Goal: Task Accomplishment & Management: Complete application form

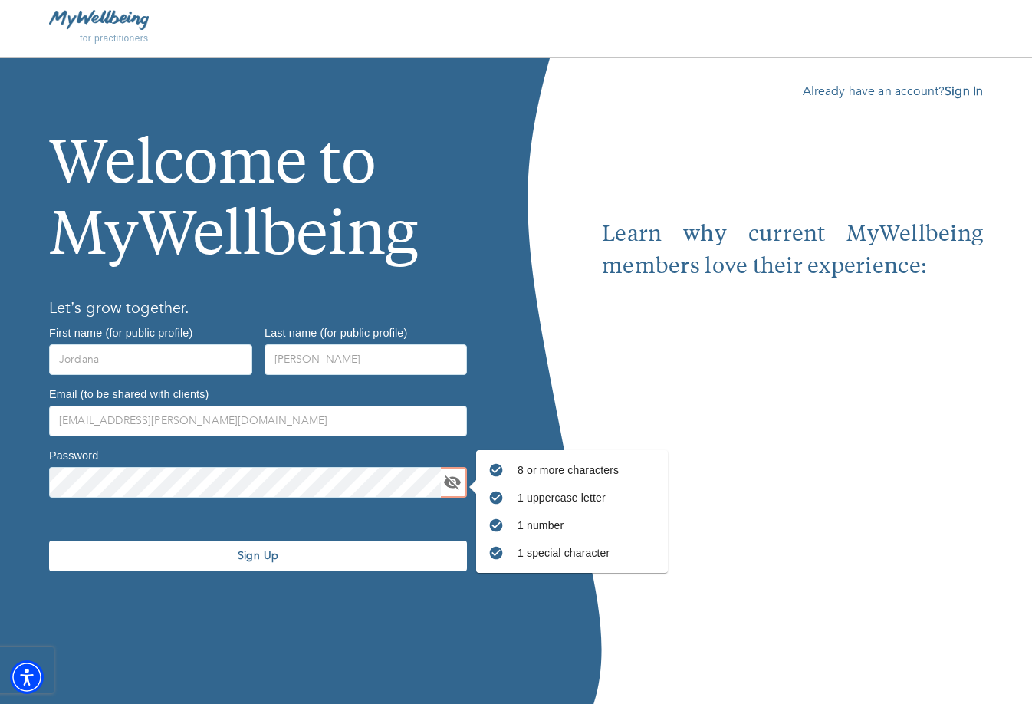
click at [187, 557] on span "Sign Up" at bounding box center [258, 555] width 406 height 15
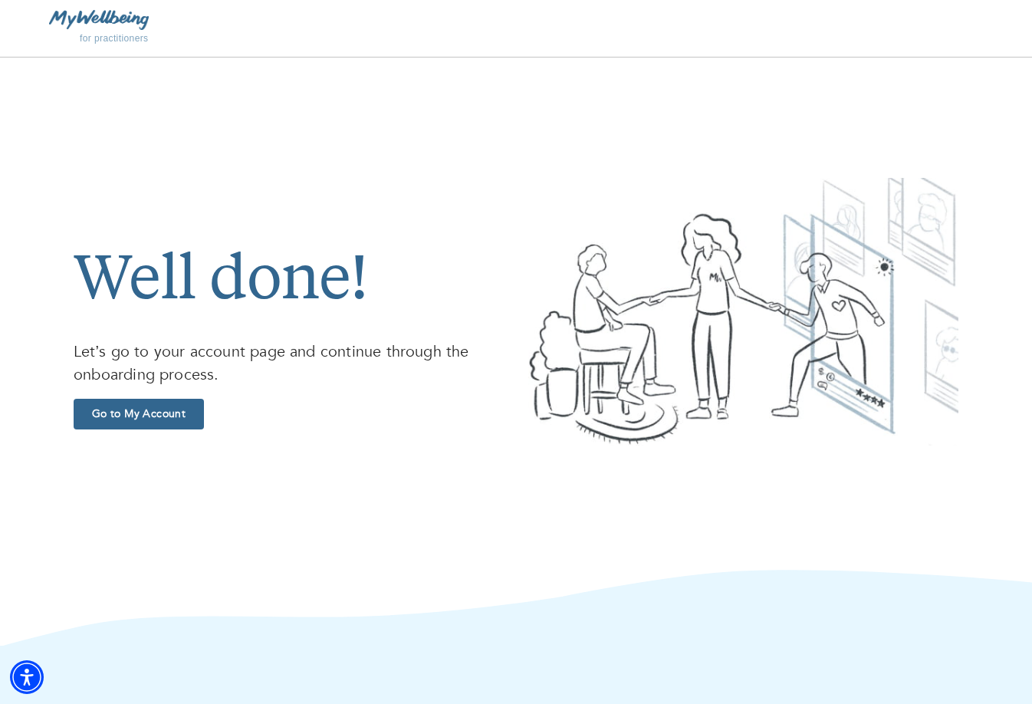
click at [134, 407] on span "Go to My Account" at bounding box center [139, 413] width 118 height 15
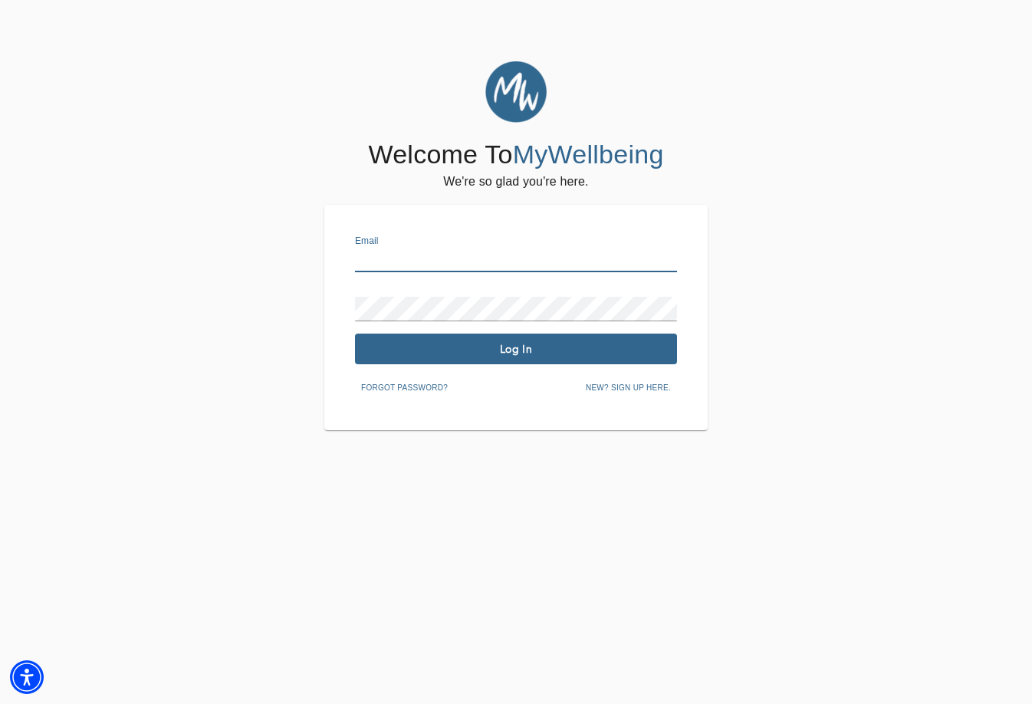
type input "[EMAIL_ADDRESS][PERSON_NAME][DOMAIN_NAME]"
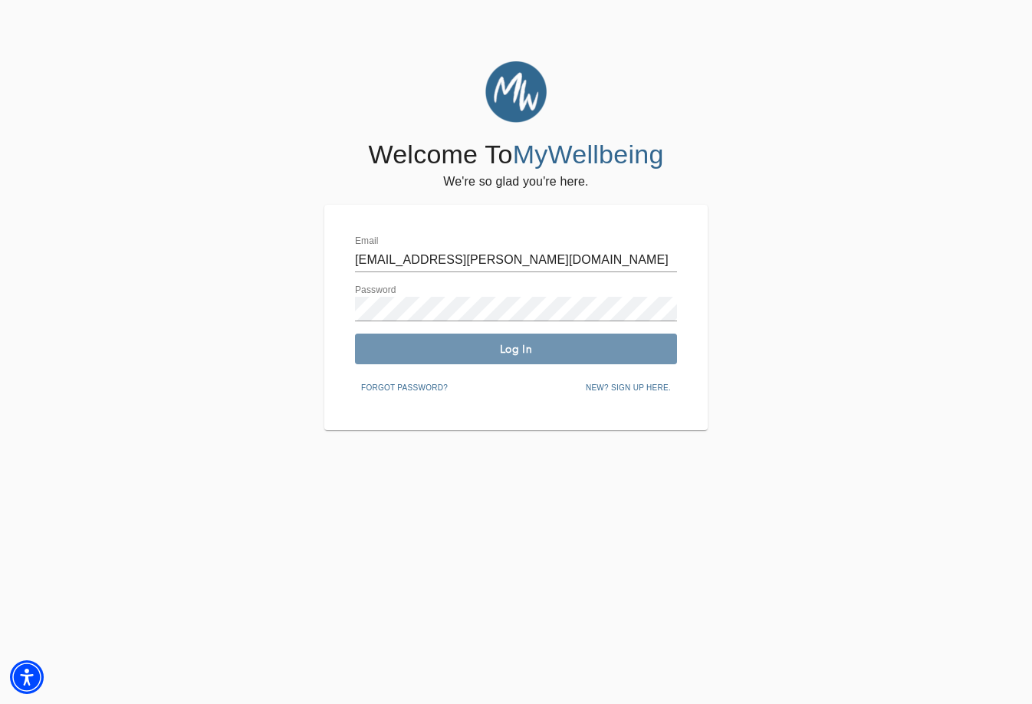
click at [419, 355] on span "Log In" at bounding box center [516, 349] width 310 height 15
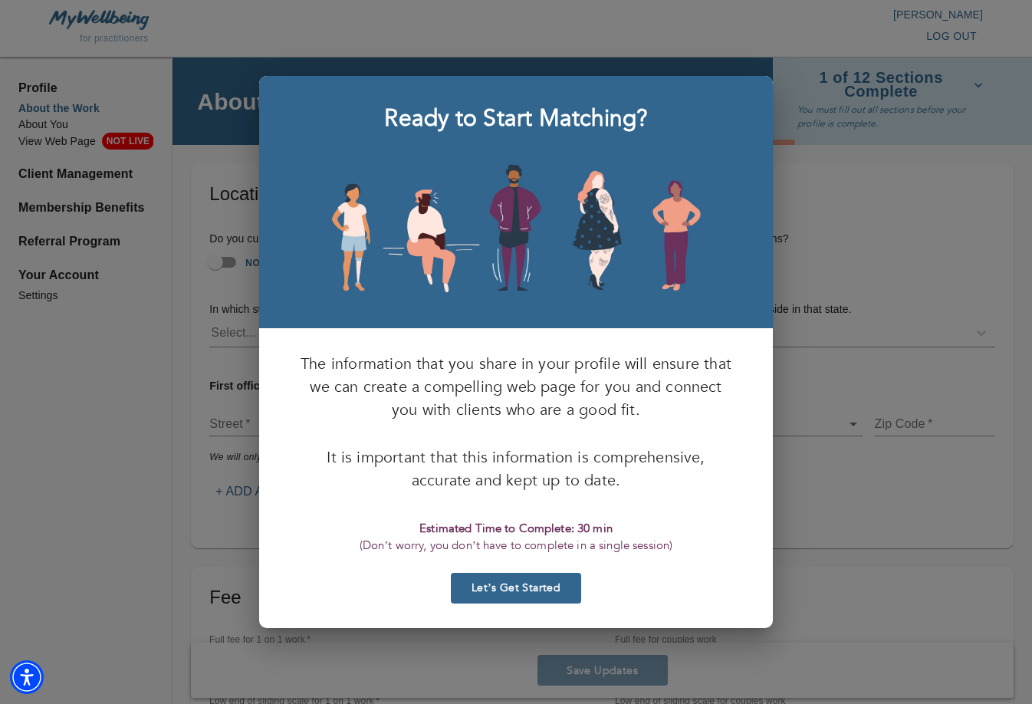
click at [485, 393] on p "The information that you share in your profile will ensure that we can create a…" at bounding box center [516, 387] width 434 height 69
click at [551, 596] on button "Let’s Get Started" at bounding box center [516, 588] width 130 height 31
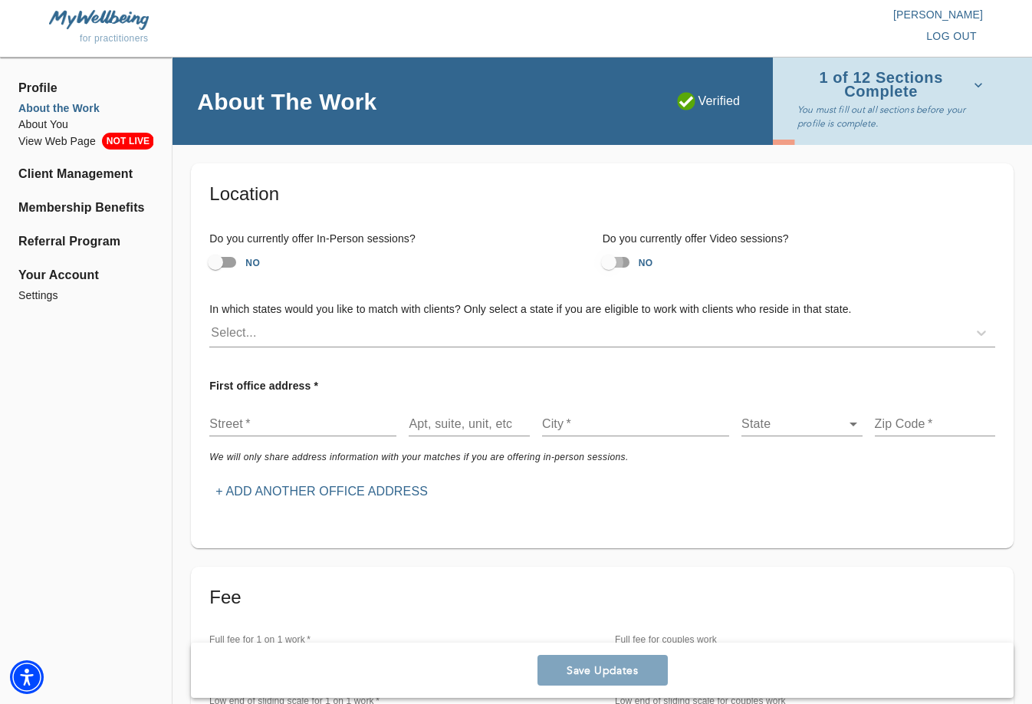
click at [614, 257] on input "NO" at bounding box center [608, 262] width 87 height 29
checkbox input "true"
click at [223, 259] on input "NO" at bounding box center [215, 262] width 87 height 29
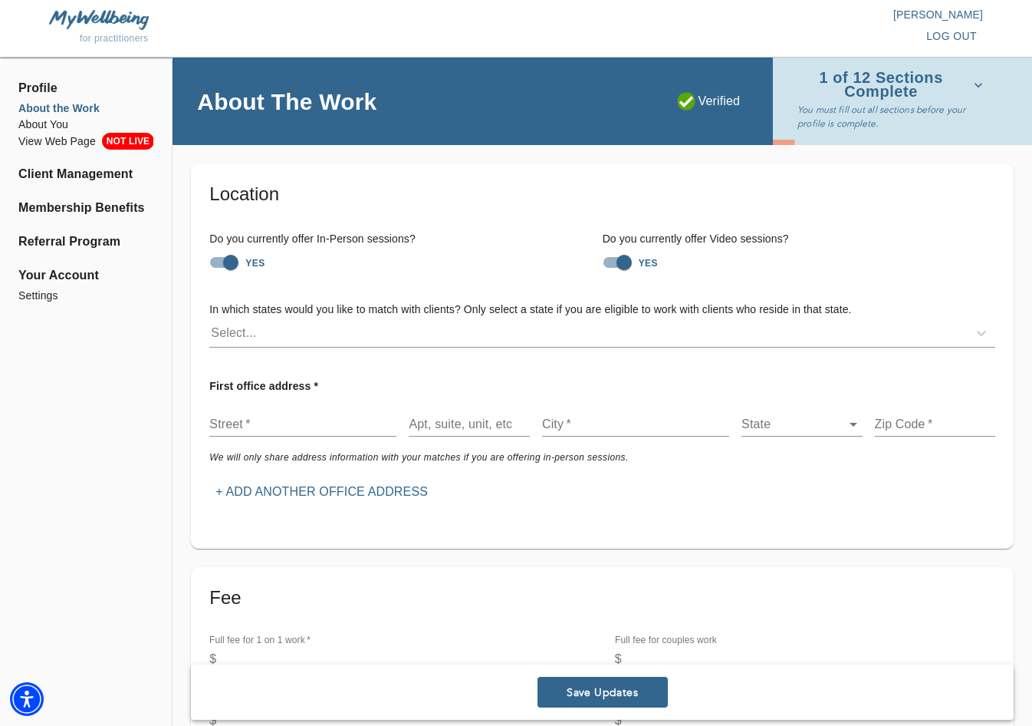
click at [233, 262] on input "YES" at bounding box center [230, 262] width 87 height 29
checkbox input "false"
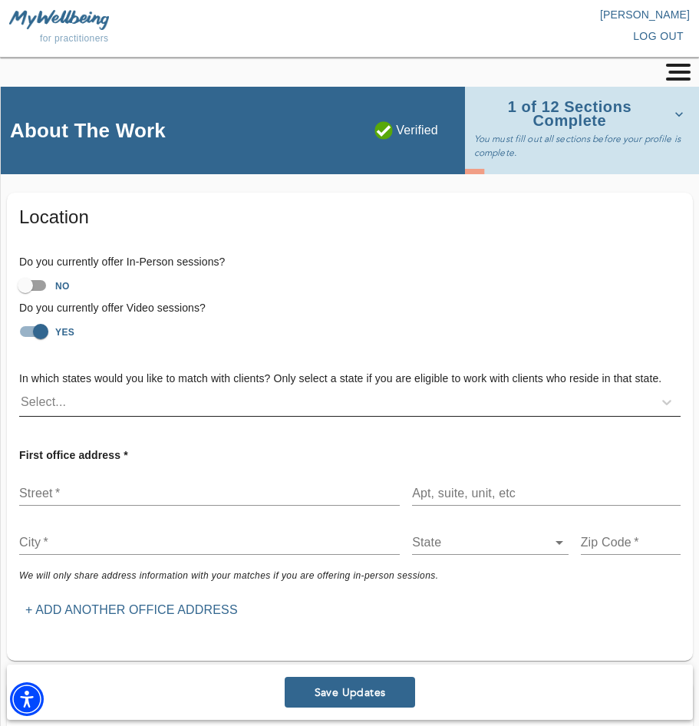
drag, startPoint x: 689, startPoint y: 199, endPoint x: 466, endPoint y: 406, distance: 305.0
click at [466, 406] on div "Select..." at bounding box center [335, 402] width 633 height 25
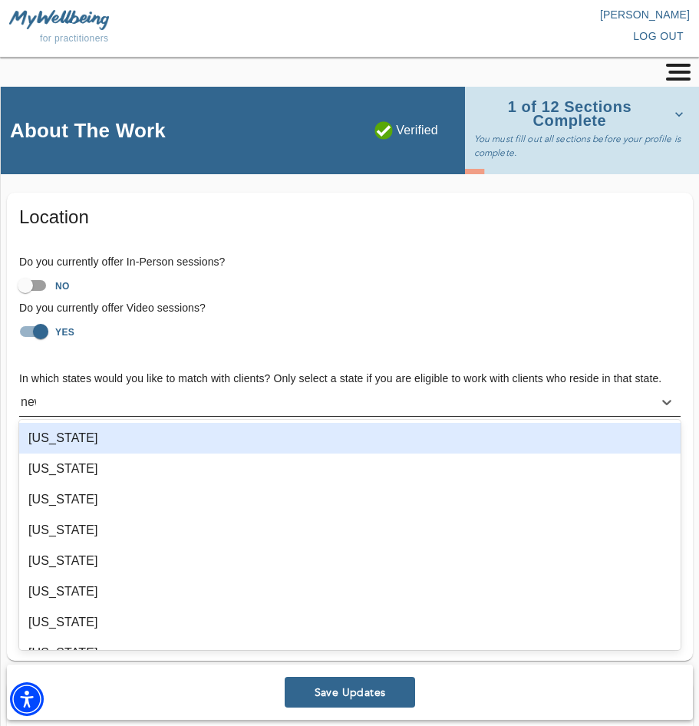
type input "new"
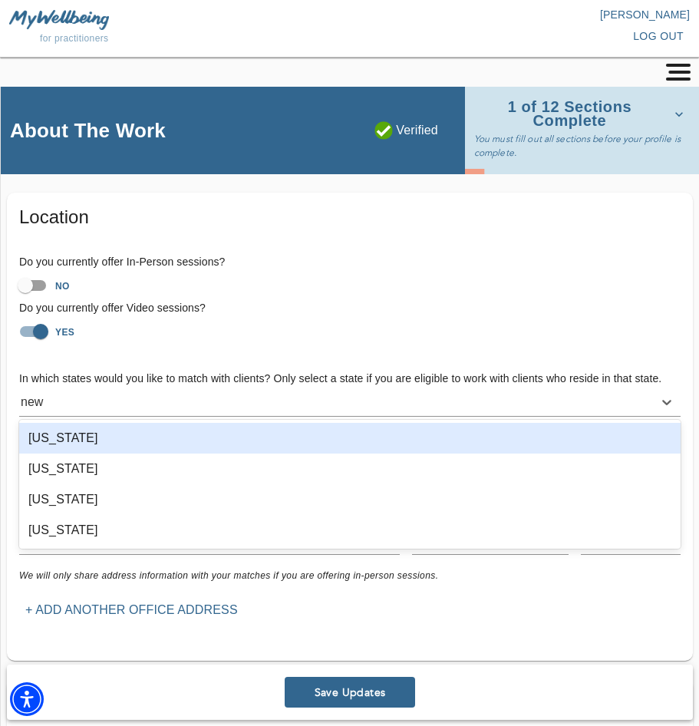
drag, startPoint x: 466, startPoint y: 406, endPoint x: 73, endPoint y: 530, distance: 411.9
click at [73, 530] on div "[US_STATE]" at bounding box center [349, 530] width 661 height 31
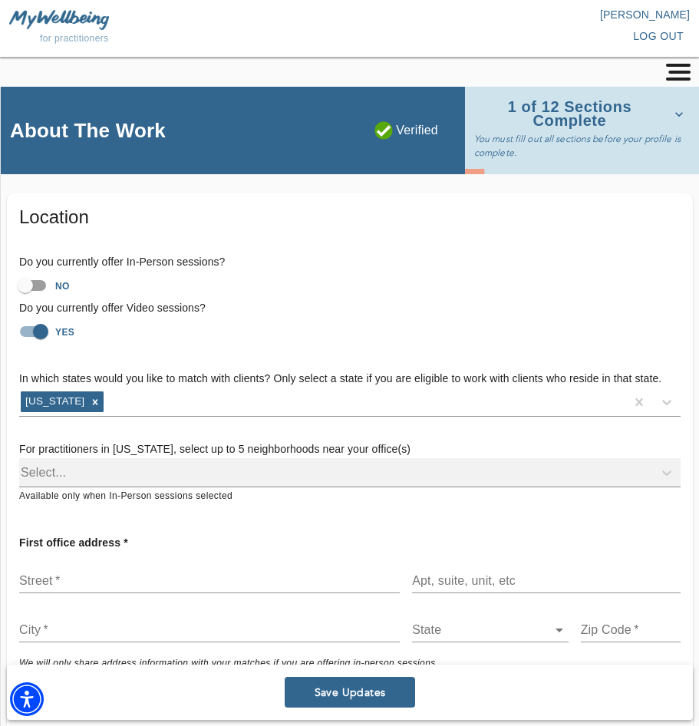
click at [190, 344] on div "Do you currently offer In-Person sessions? NO Do you currently offer Video sess…" at bounding box center [350, 300] width 686 height 117
click at [86, 466] on div "Select..." at bounding box center [349, 472] width 661 height 29
drag, startPoint x: 73, startPoint y: 530, endPoint x: 23, endPoint y: 466, distance: 80.9
click at [23, 466] on div "Select..." at bounding box center [349, 472] width 661 height 29
click at [38, 466] on div "Select..." at bounding box center [349, 472] width 661 height 29
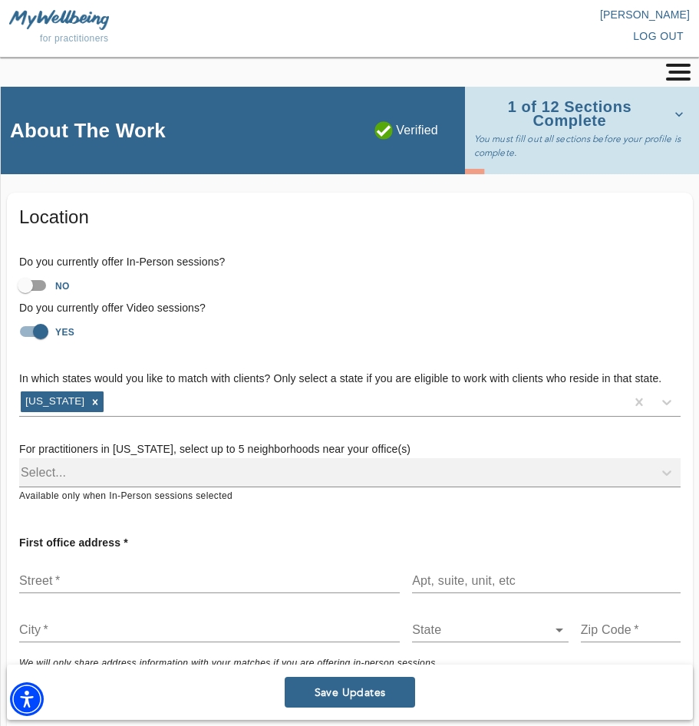
drag, startPoint x: 23, startPoint y: 466, endPoint x: 118, endPoint y: 466, distance: 95.1
click at [118, 466] on div "Select..." at bounding box center [349, 472] width 661 height 29
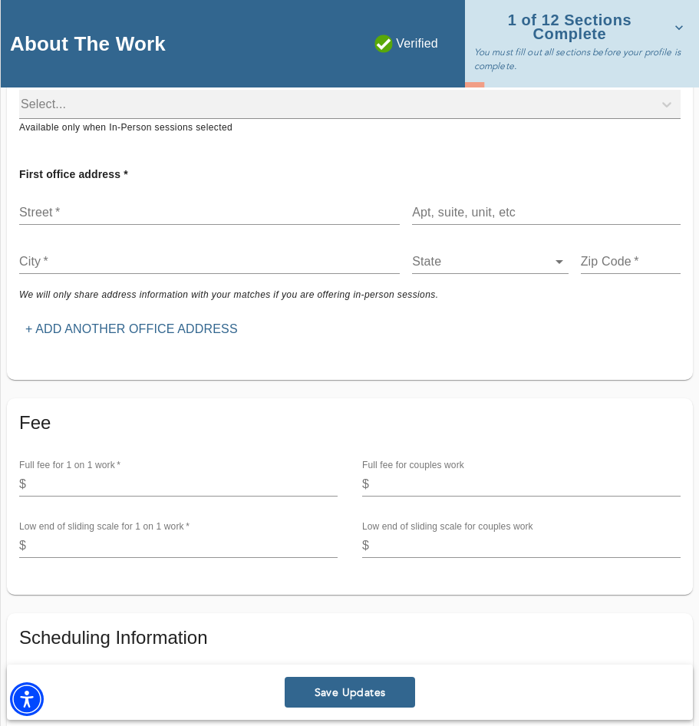
scroll to position [370, 0]
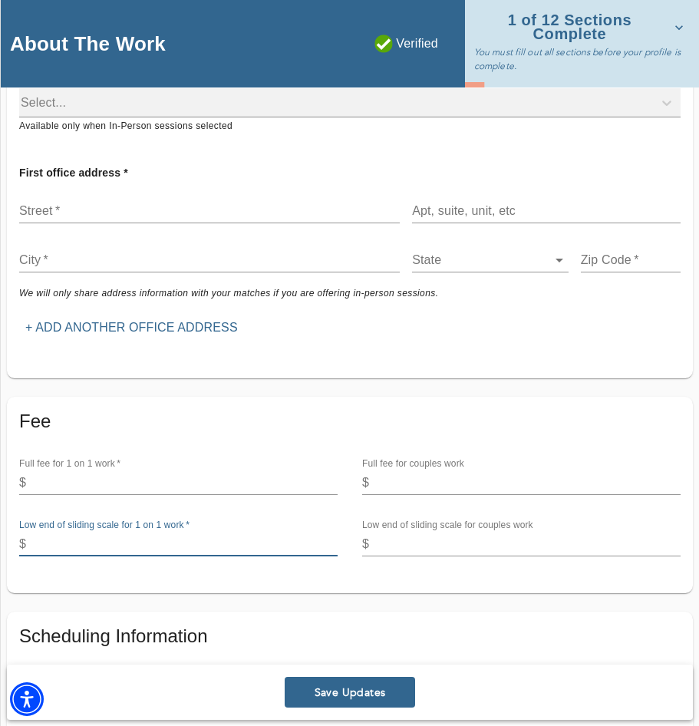
click at [84, 536] on input "number" at bounding box center [184, 543] width 305 height 25
type input "130"
click at [57, 470] on input "number" at bounding box center [184, 482] width 305 height 25
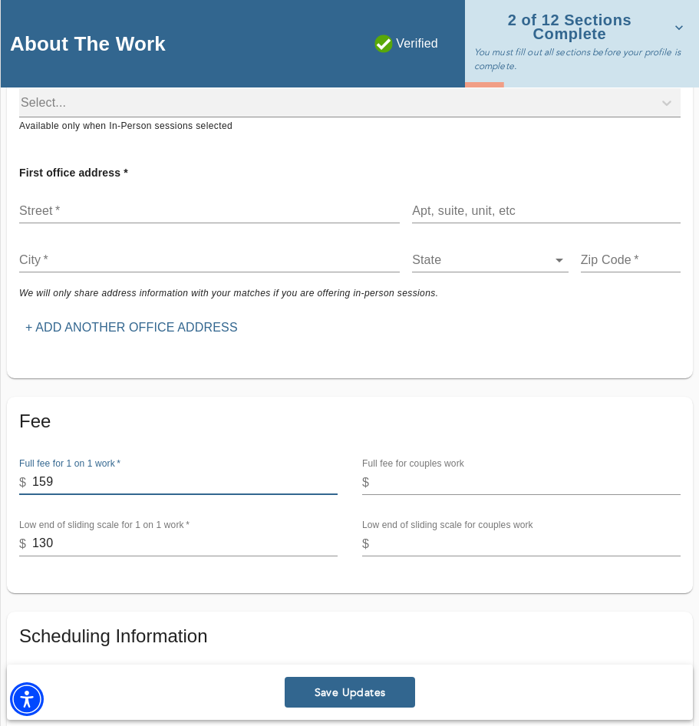
type input "159"
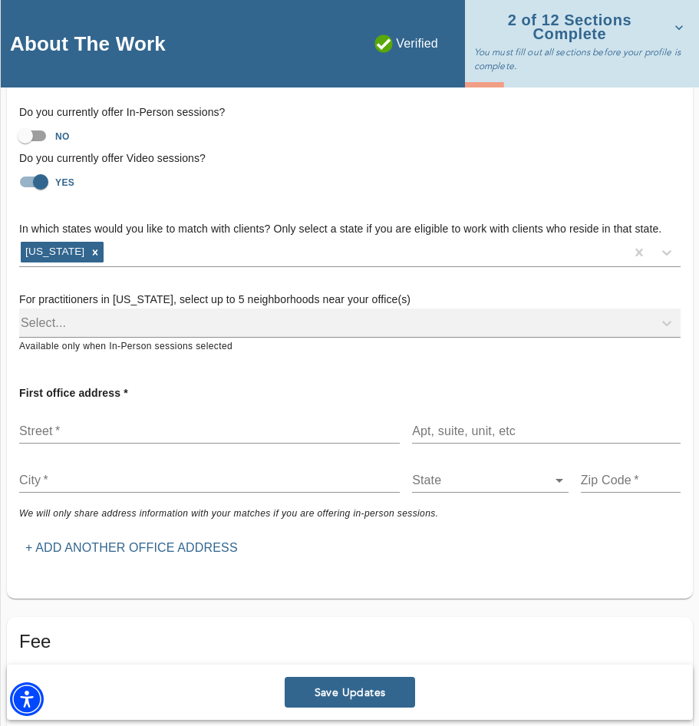
scroll to position [148, 0]
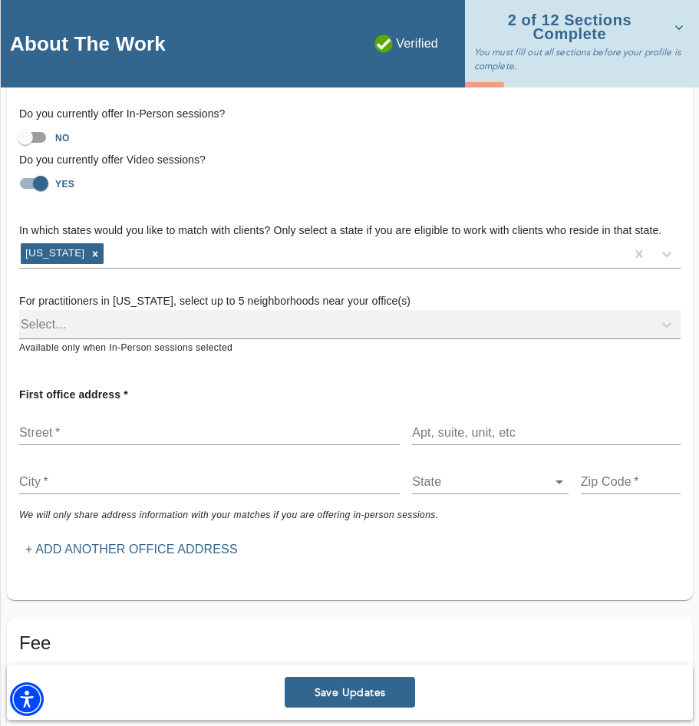
click at [133, 321] on div "Select..." at bounding box center [349, 324] width 661 height 29
type input "[STREET_ADDRESS][PERSON_NAME]"
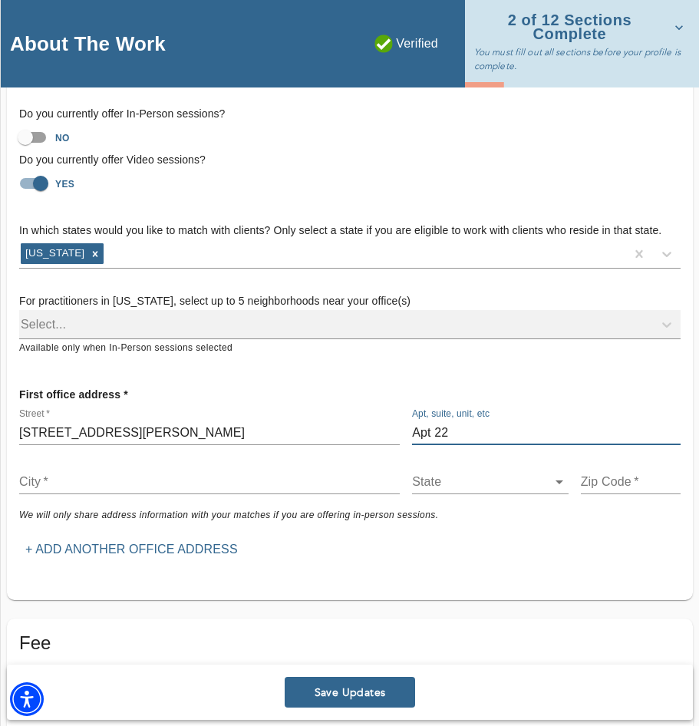
type input "Apt 22"
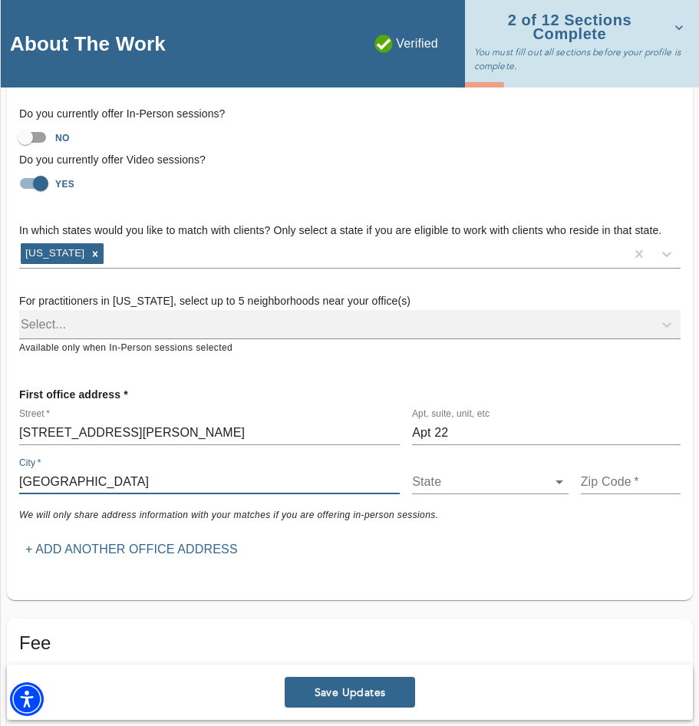
type input "[GEOGRAPHIC_DATA]"
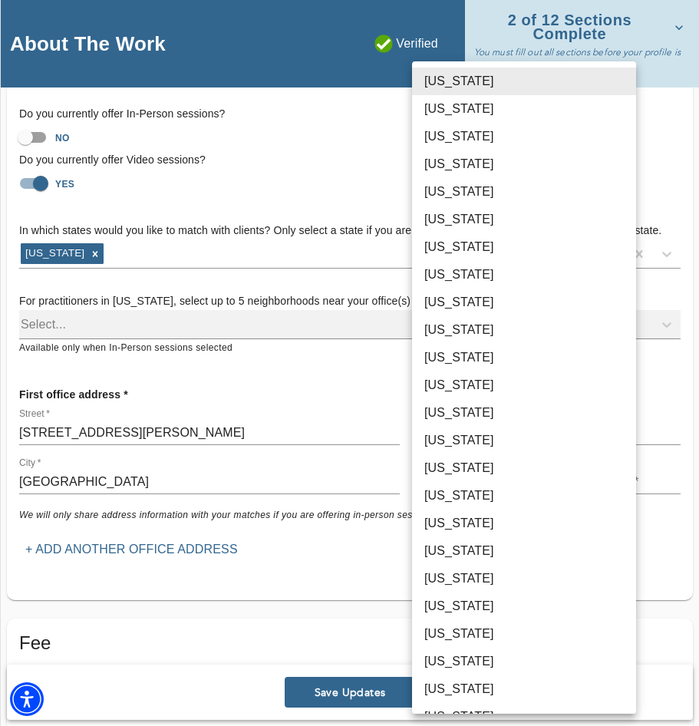
click at [420, 482] on body "for practitioners [PERSON_NAME] log out Profile About the Work About You View W…" at bounding box center [349, 215] width 699 height 726
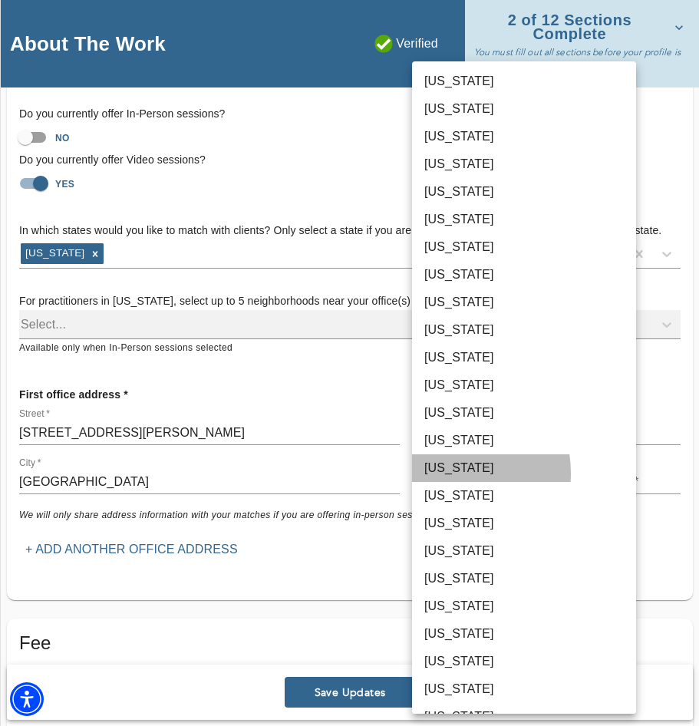
click at [433, 473] on li "[US_STATE]" at bounding box center [524, 468] width 224 height 28
type input "16"
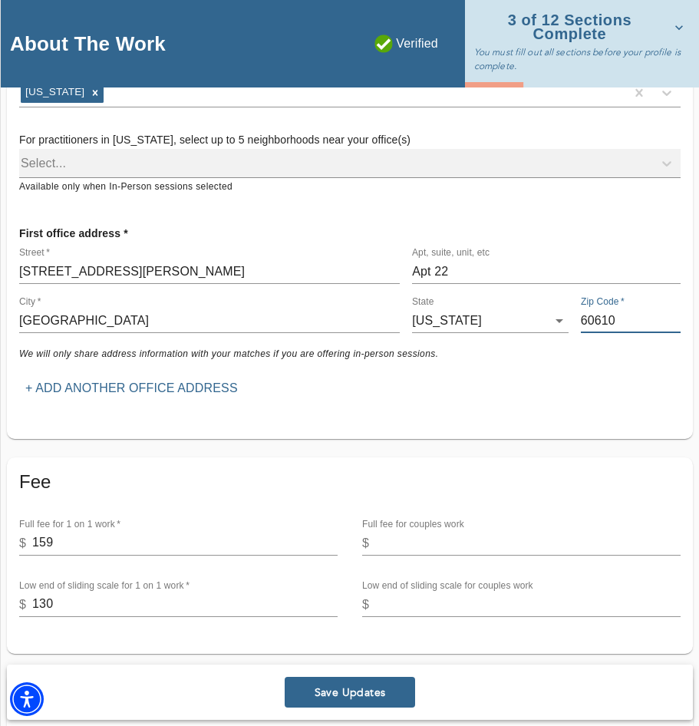
scroll to position [311, 0]
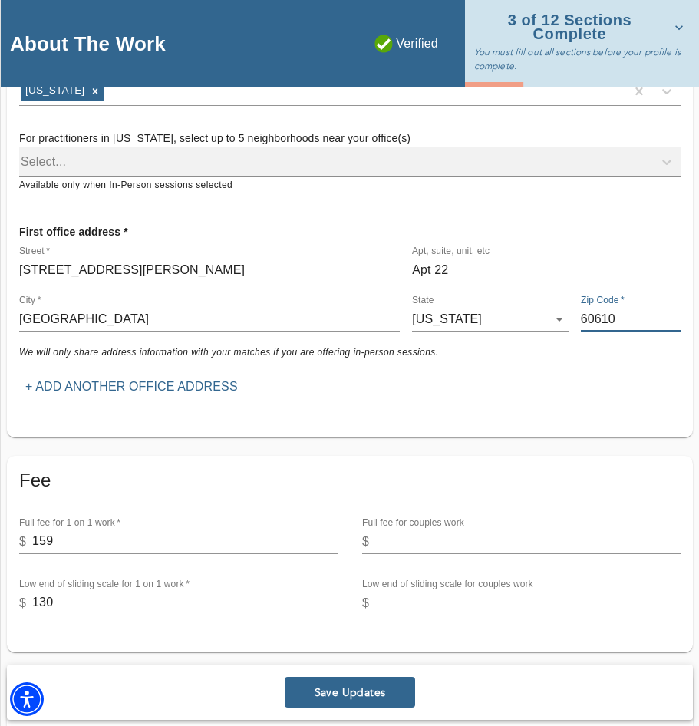
type input "60610"
click at [163, 471] on h5 "Fee" at bounding box center [349, 480] width 661 height 25
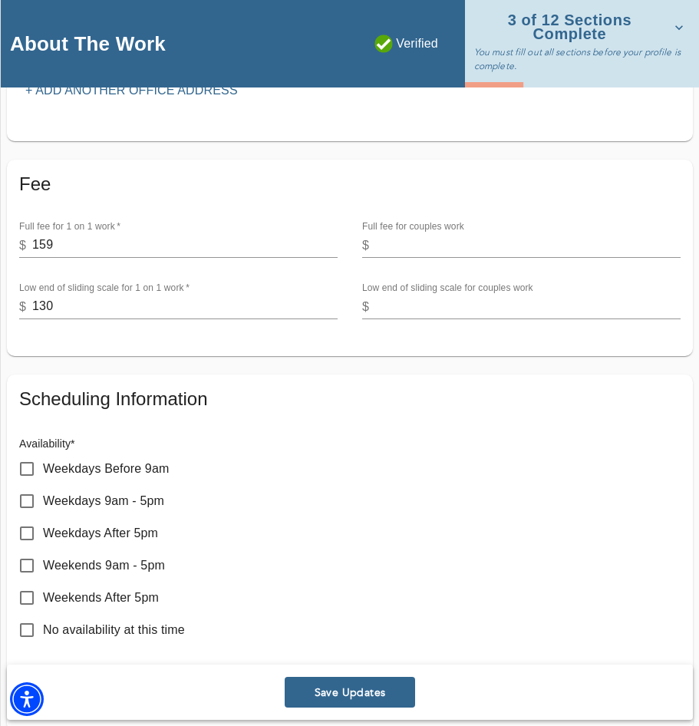
scroll to position [619, 0]
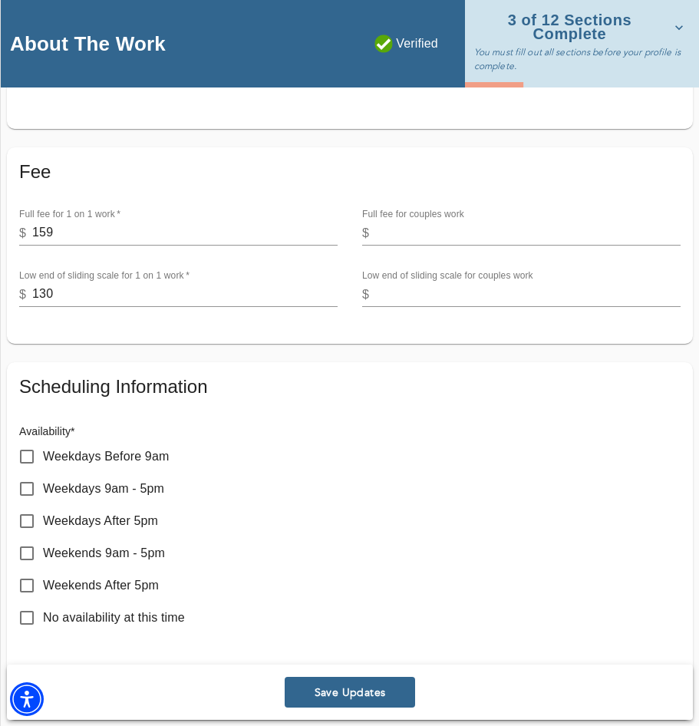
click at [26, 447] on input "Weekdays Before 9am" at bounding box center [27, 456] width 32 height 32
checkbox input "true"
click at [28, 483] on input "Weekdays 9am - 5pm" at bounding box center [27, 488] width 32 height 32
checkbox input "true"
click at [23, 512] on input "Weekdays After 5pm" at bounding box center [27, 521] width 32 height 32
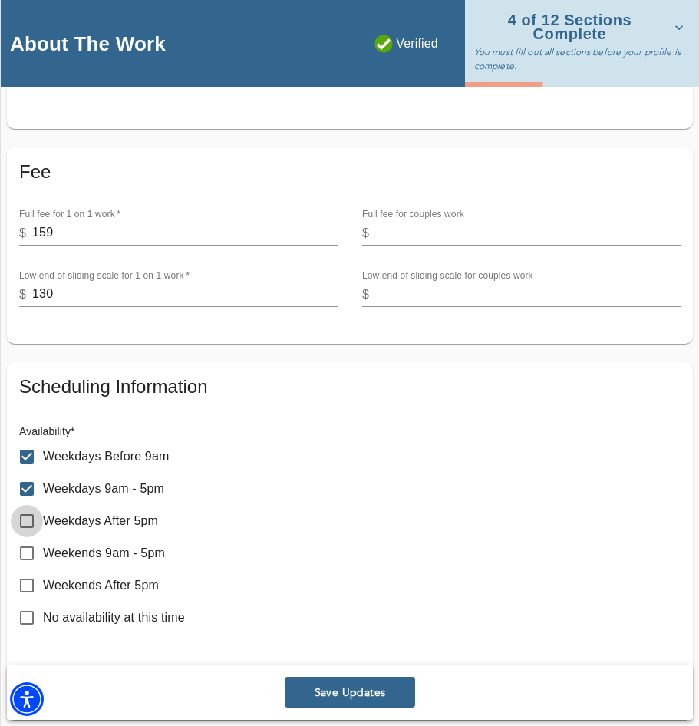
checkbox input "true"
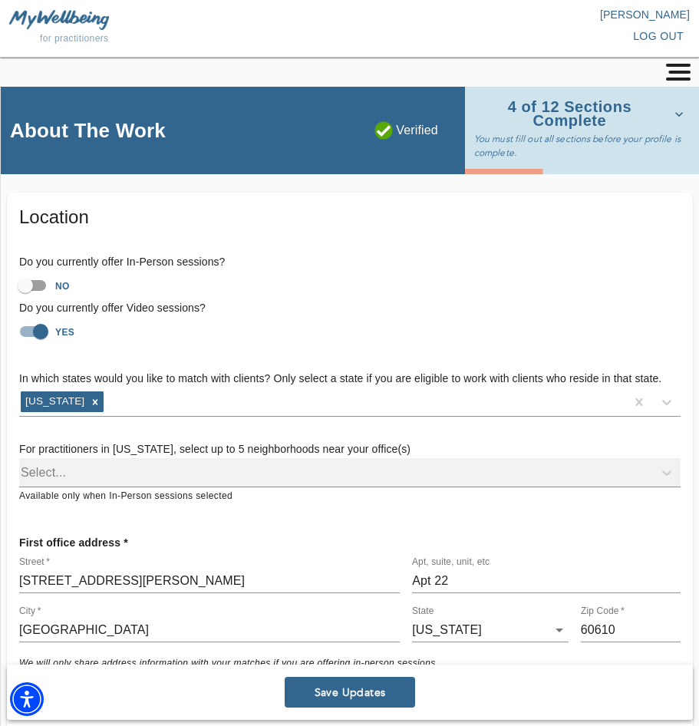
scroll to position [0, 0]
